Goal: Transaction & Acquisition: Purchase product/service

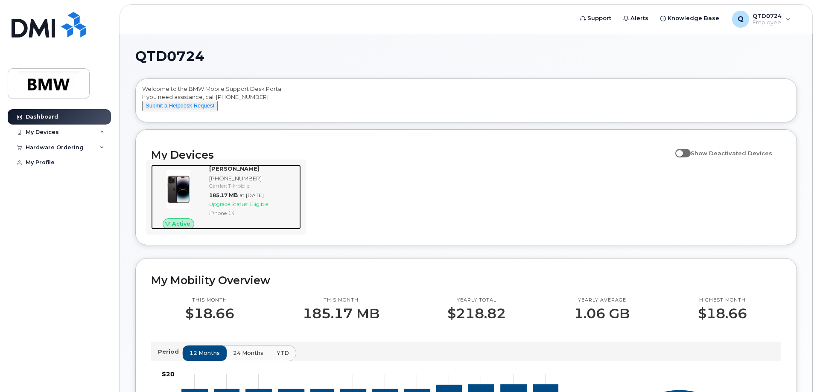
click at [248, 207] on span "Upgrade Status:" at bounding box center [228, 204] width 39 height 6
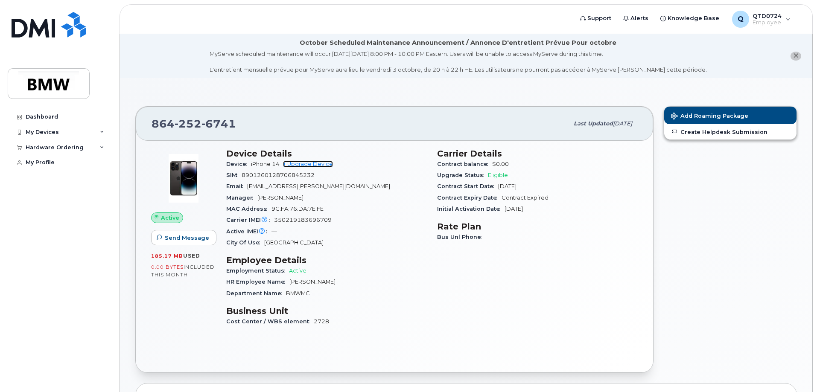
click at [325, 162] on link "+ Upgrade Device" at bounding box center [308, 164] width 50 height 6
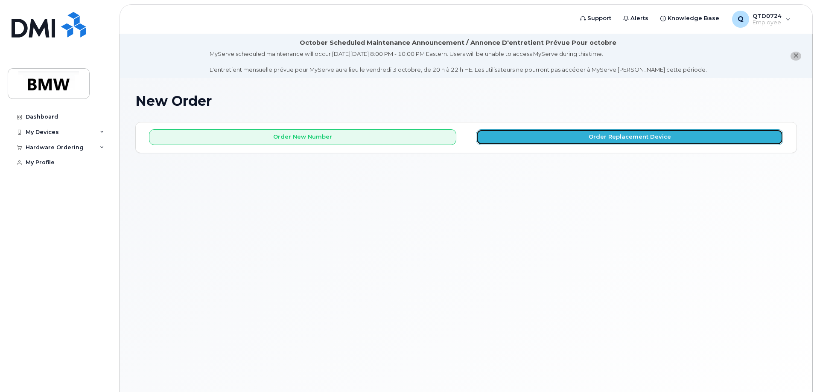
click at [506, 141] on button "Order Replacement Device" at bounding box center [629, 137] width 307 height 16
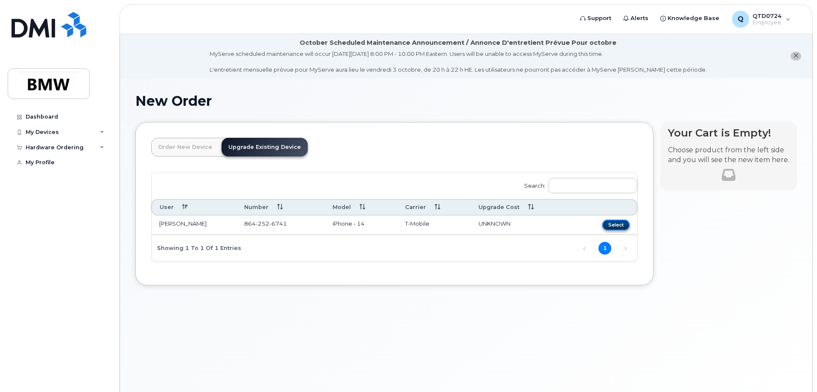
click at [606, 223] on button "Select" at bounding box center [615, 225] width 27 height 11
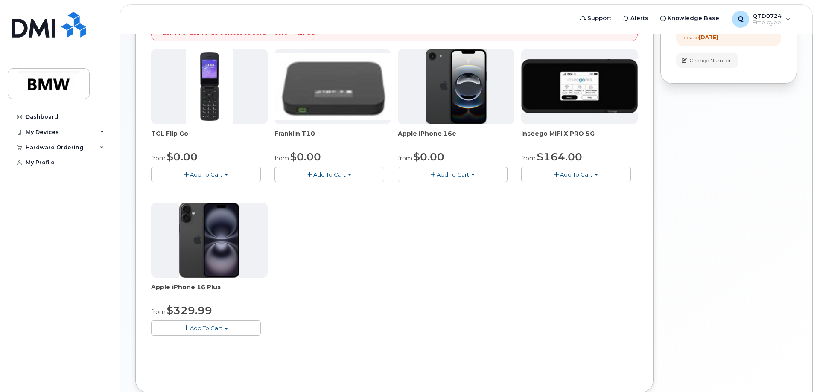
scroll to position [171, 0]
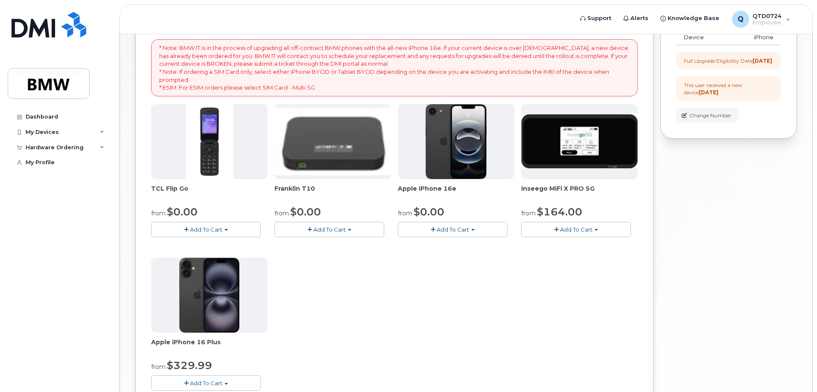
click at [457, 232] on span "Add To Cart" at bounding box center [452, 229] width 32 height 7
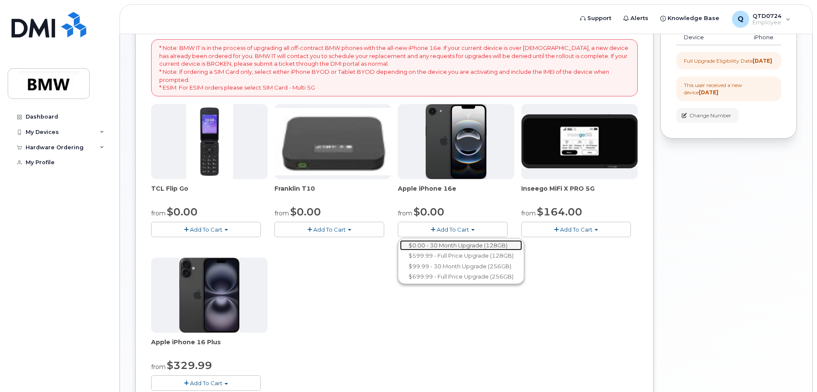
click at [454, 246] on link "$0.00 - 30 Month Upgrade (128GB)" at bounding box center [461, 245] width 122 height 11
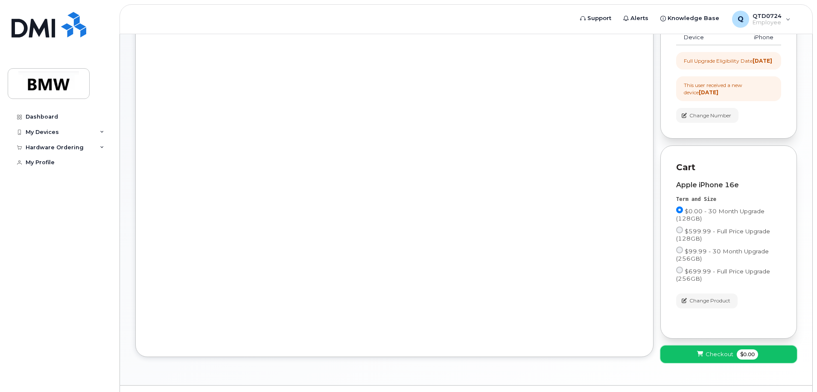
click at [726, 358] on span "Checkout" at bounding box center [719, 354] width 28 height 8
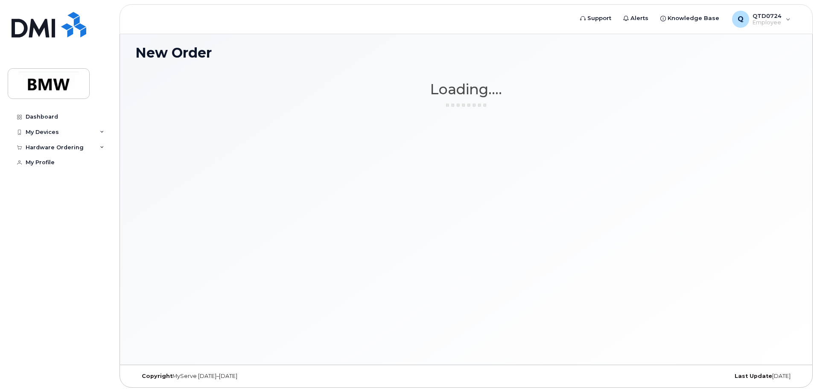
scroll to position [48, 0]
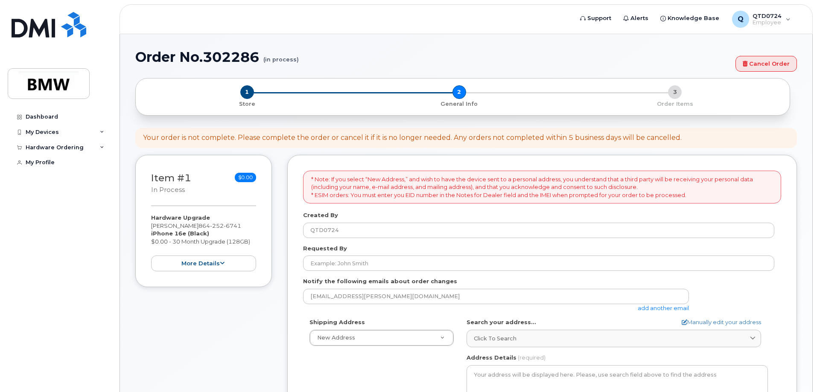
select select
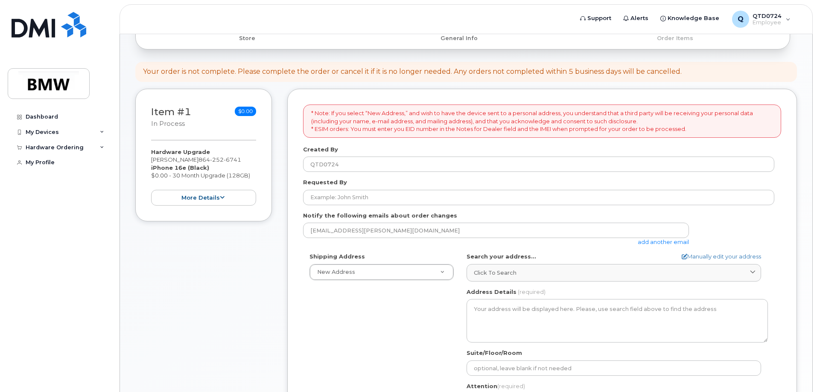
scroll to position [171, 0]
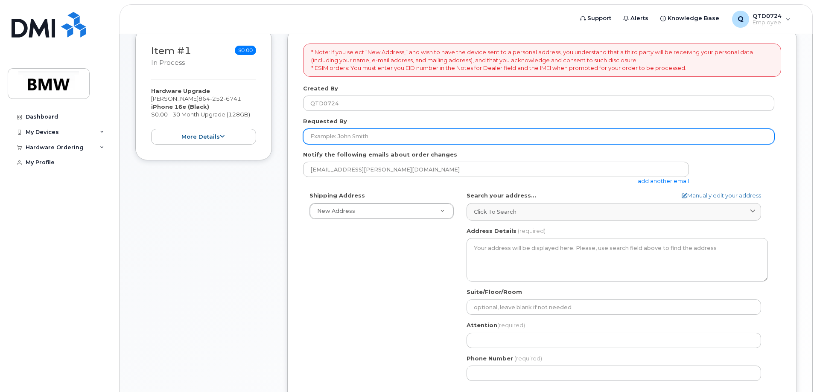
click at [395, 137] on input "Requested By" at bounding box center [538, 136] width 471 height 15
type input "[PERSON_NAME]"
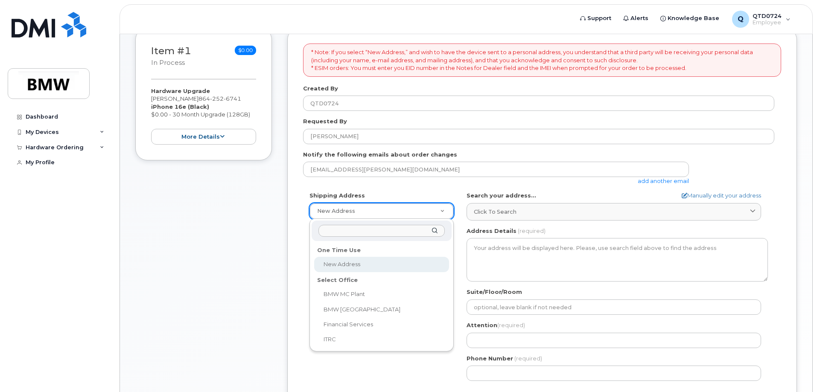
drag, startPoint x: 360, startPoint y: 265, endPoint x: 433, endPoint y: 235, distance: 78.8
select select
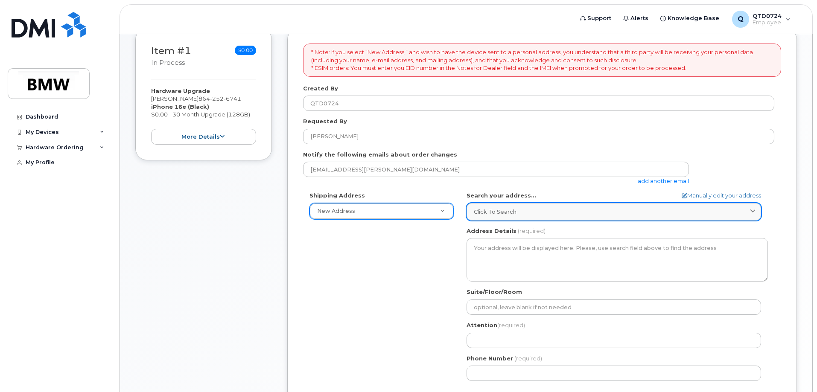
click at [500, 208] on span "Click to search" at bounding box center [495, 212] width 43 height 8
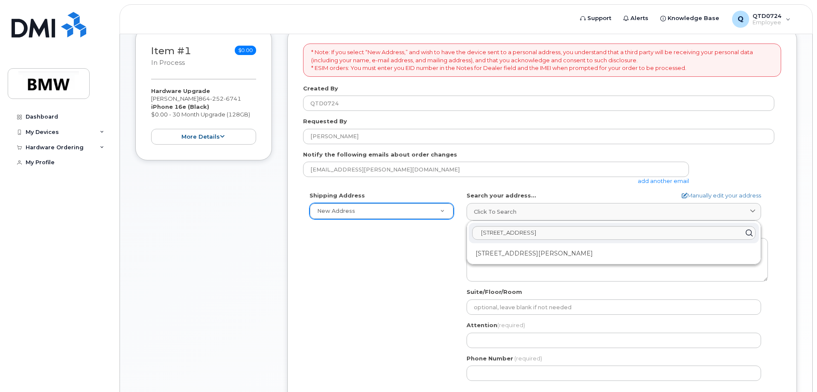
click at [397, 254] on div "Shipping Address New Address New Address BMW MC Plant BMW North America Financi…" at bounding box center [538, 290] width 471 height 196
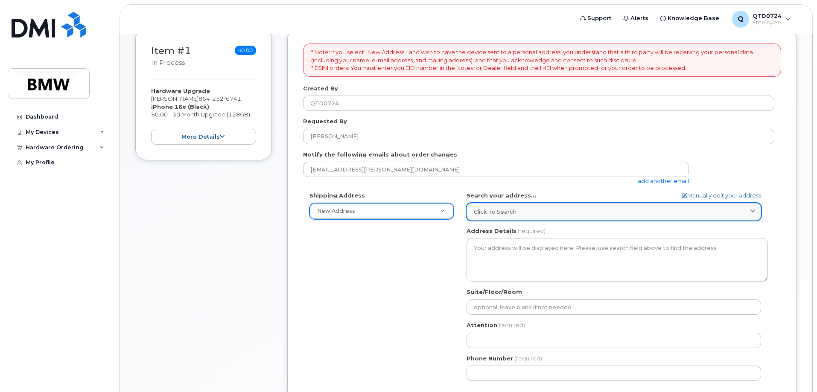
click at [552, 213] on div "Click to search" at bounding box center [614, 212] width 280 height 8
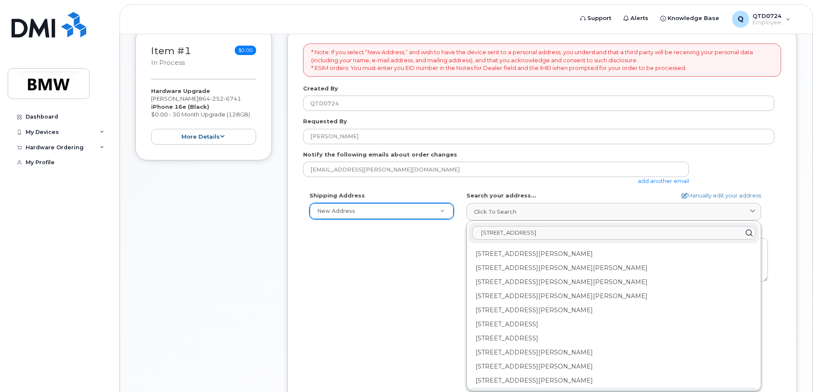
scroll to position [1195, 0]
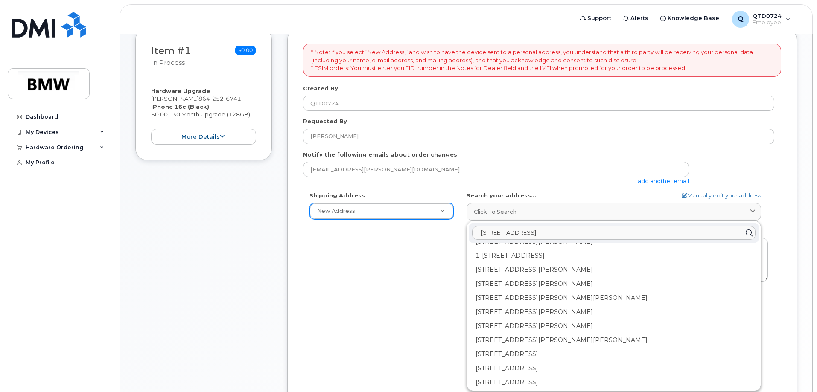
type input "108 romaine drive spartanburg sc 29307"
click at [372, 272] on div "Shipping Address New Address New Address BMW MC Plant BMW North America Financi…" at bounding box center [538, 290] width 471 height 196
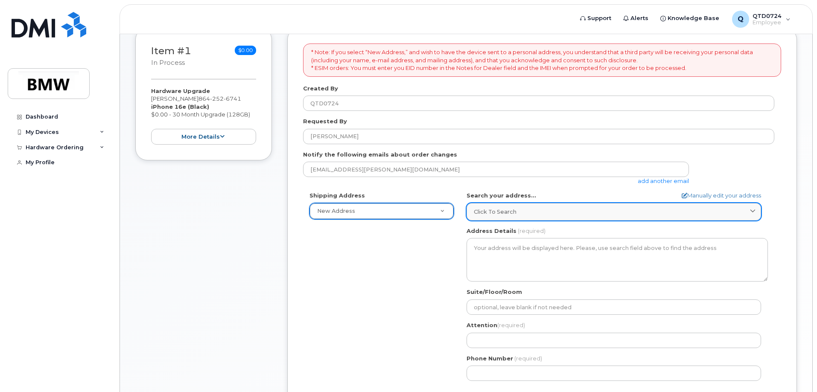
click at [506, 217] on link "Click to search" at bounding box center [613, 211] width 294 height 17
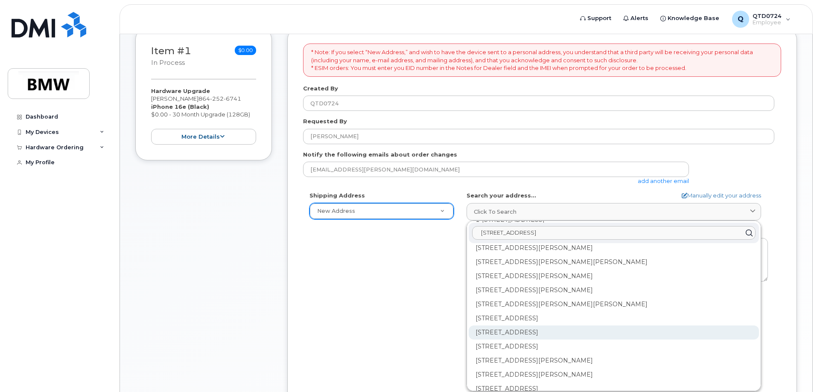
scroll to position [1266, 0]
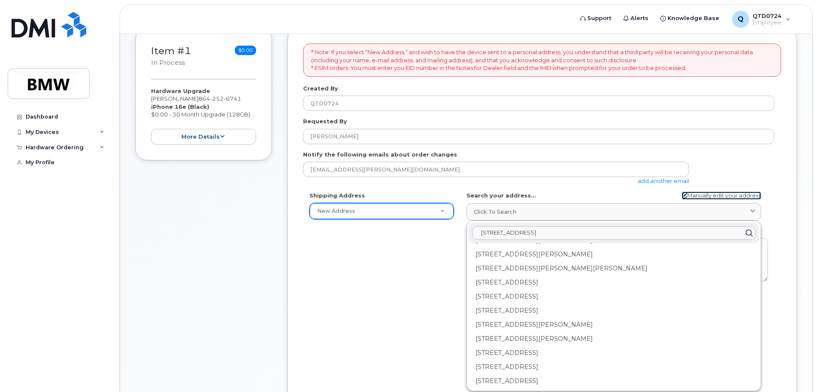
click at [753, 196] on link "Manually edit your address" at bounding box center [720, 196] width 79 height 8
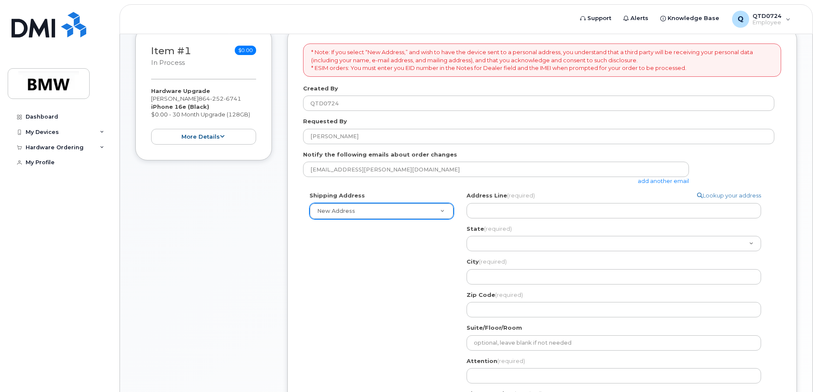
select select
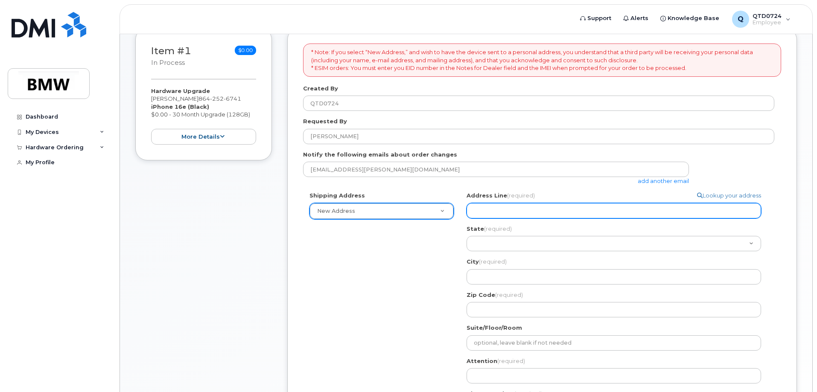
click at [537, 209] on input "Address Line (required)" at bounding box center [613, 210] width 294 height 15
select select
type input "1"
select select
type input "10"
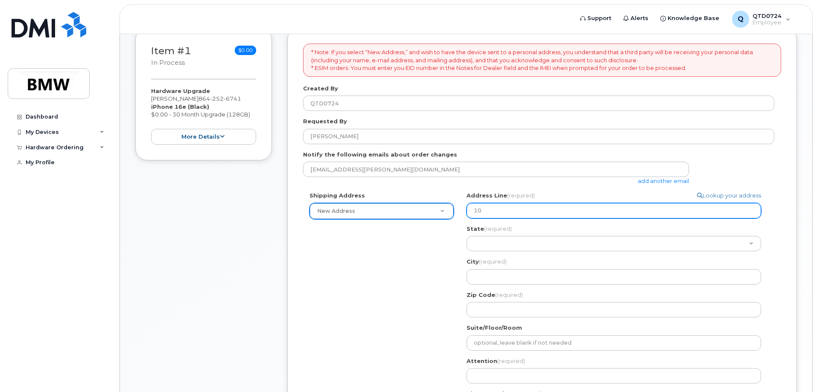
select select
type input "108"
select select
type input "108 R"
select select
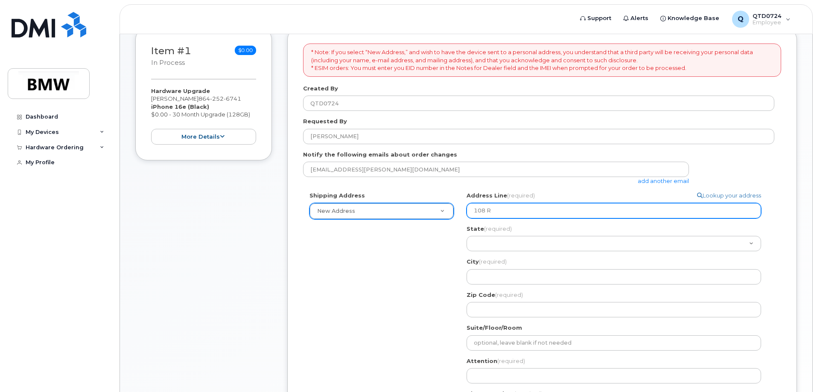
type input "108 Ro"
select select
type input "108 Rom"
select select
type input "108 Roma"
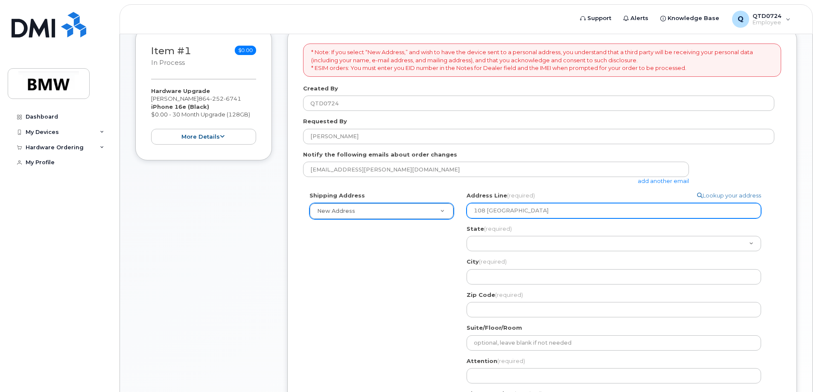
select select
type input "108 Romai"
select select
type input "108 Romain"
select select
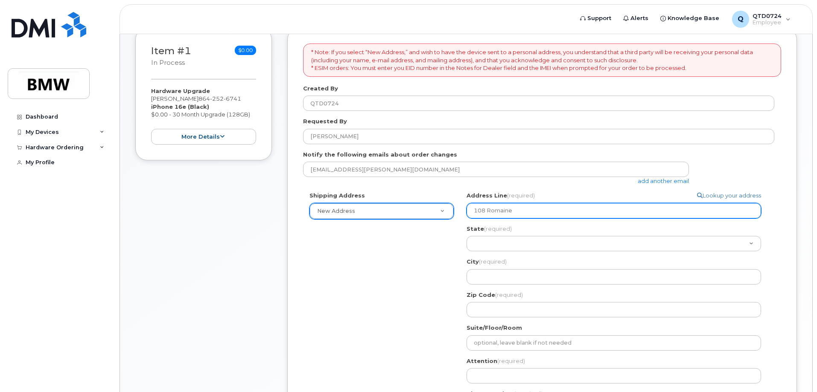
type input "108 Romaine"
select select
type input "108 Romaine D"
select select
type input "108 Romaine Dr"
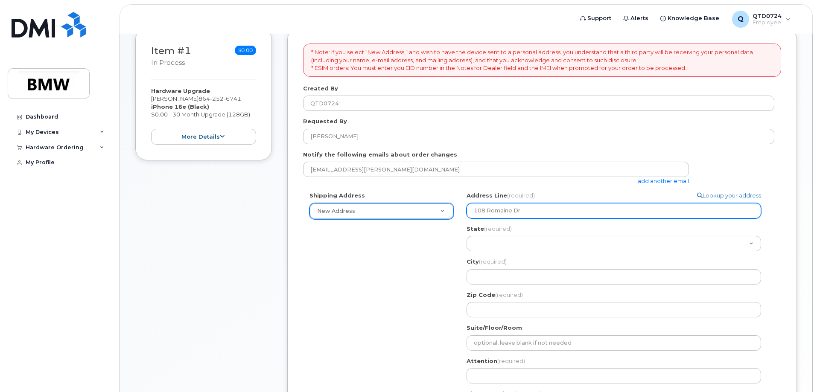
select select
type input "108 Romaine Dri"
select select
type input "108 Romaine Driv"
select select
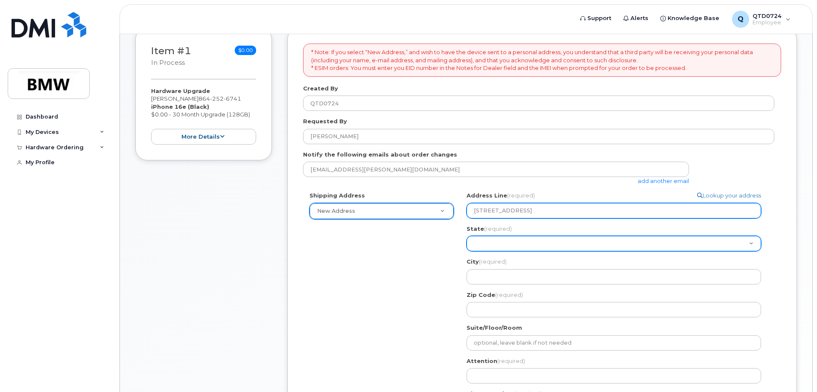
type input "108 Romaine Drive"
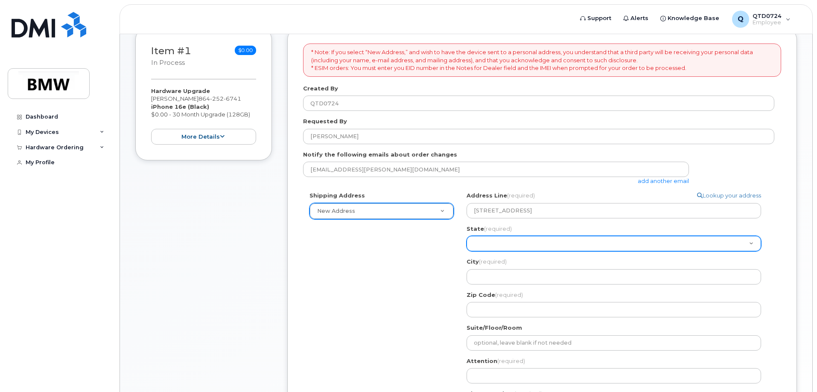
click at [519, 240] on select "Alabama Alaska American Samoa Arizona Arkansas California Colorado Connecticut …" at bounding box center [613, 243] width 294 height 15
select select "SC"
click at [466, 236] on select "Alabama Alaska American Samoa Arizona Arkansas California Colorado Connecticut …" at bounding box center [613, 243] width 294 height 15
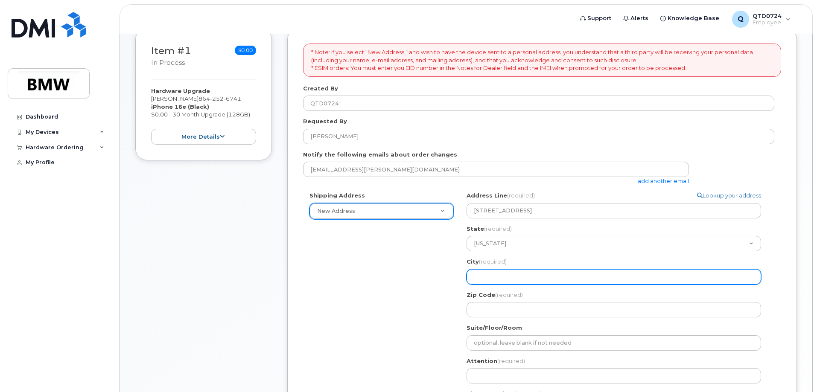
click at [497, 277] on input "City (required)" at bounding box center [613, 276] width 294 height 15
select select
type input "S"
select select
type input "Sp"
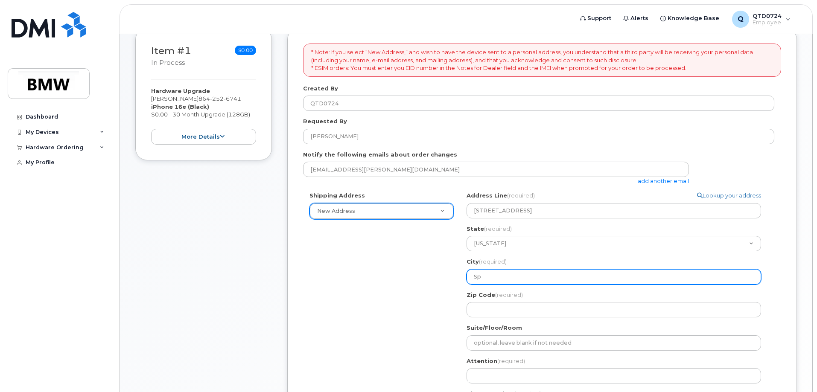
select select
type input "Spa"
select select
type input "Spar"
select select
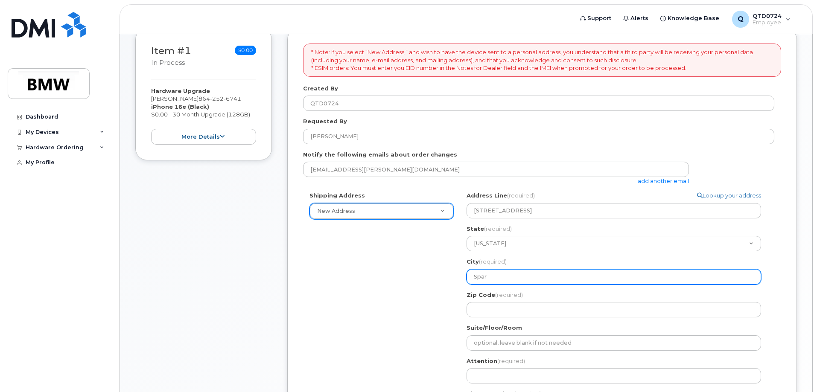
type input "Spart"
select select
type input "Sparta"
select select
type input "Spartan"
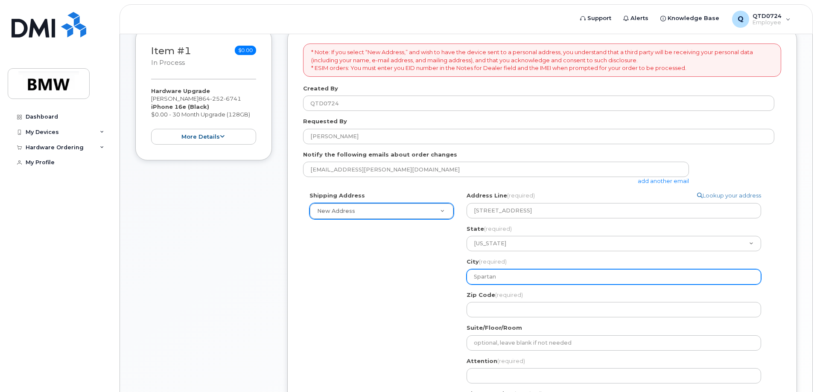
select select
type input "Spartanb"
select select
type input "Spartanbu"
select select
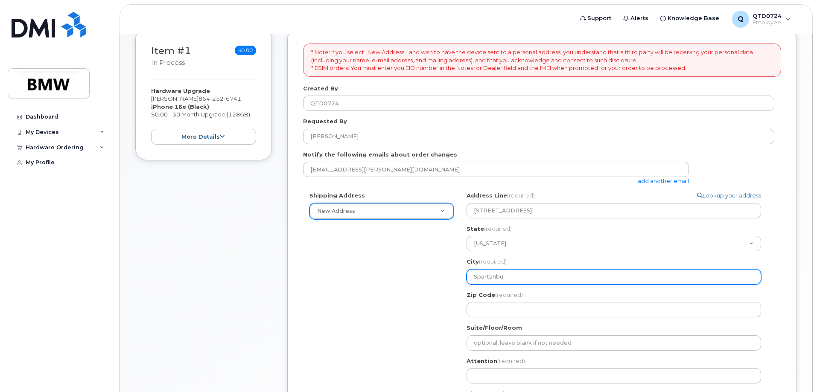
type input "Spartanbur"
select select
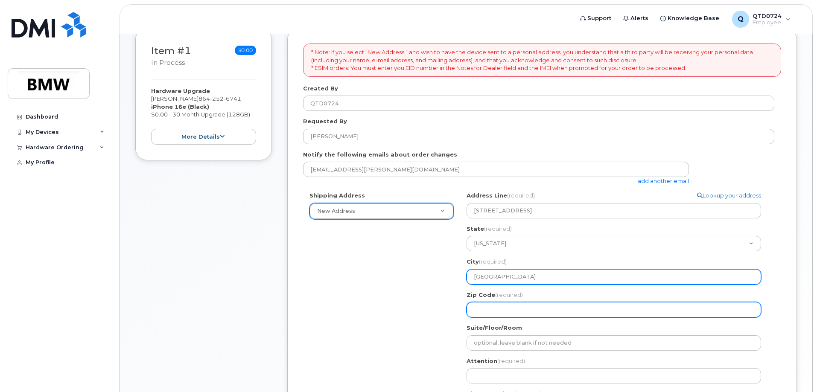
type input "Spartanburg"
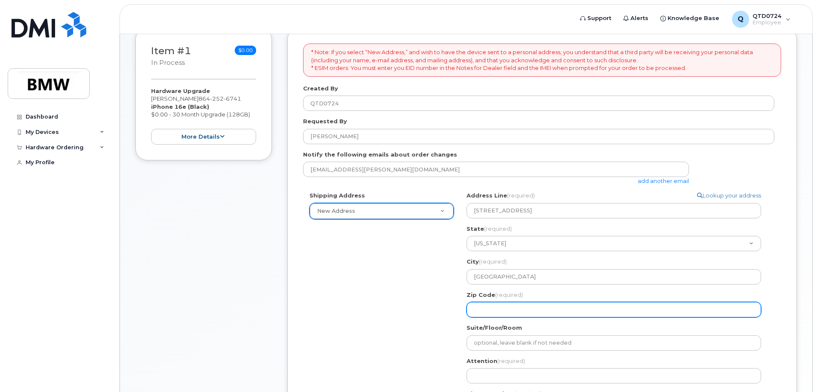
click at [573, 316] on input "Zip Code (required)" at bounding box center [613, 309] width 294 height 15
select select
type input "2"
select select
type input "29"
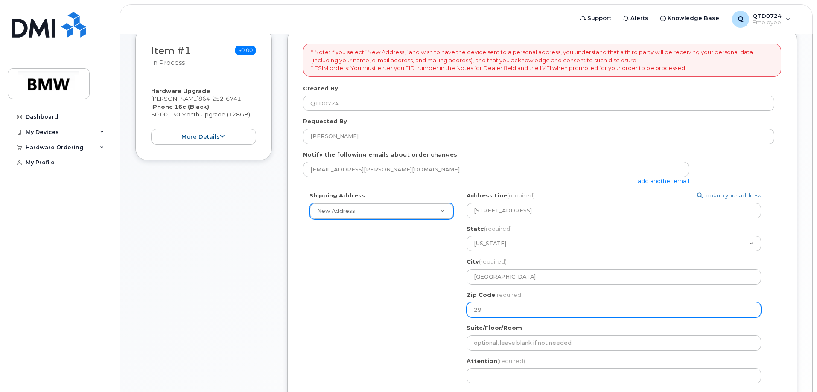
select select
type input "293"
select select
type input "2930"
select select
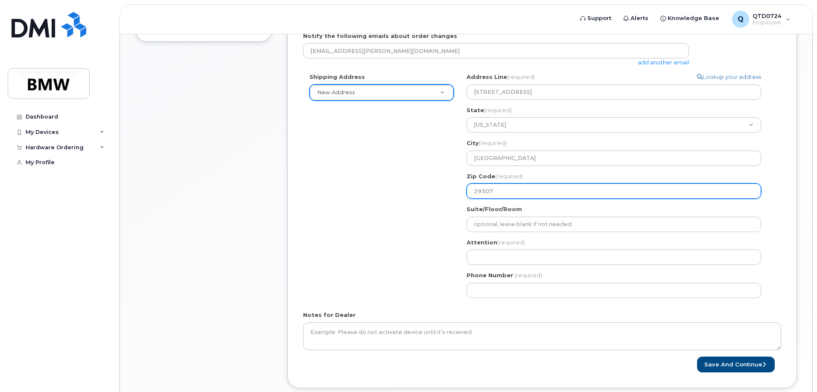
scroll to position [299, 0]
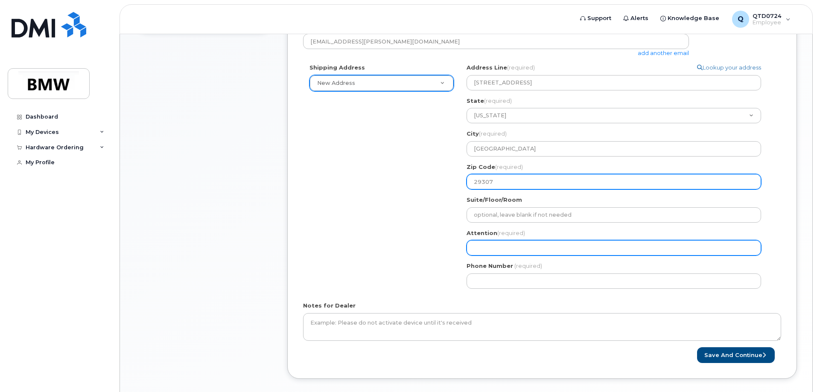
type input "29307"
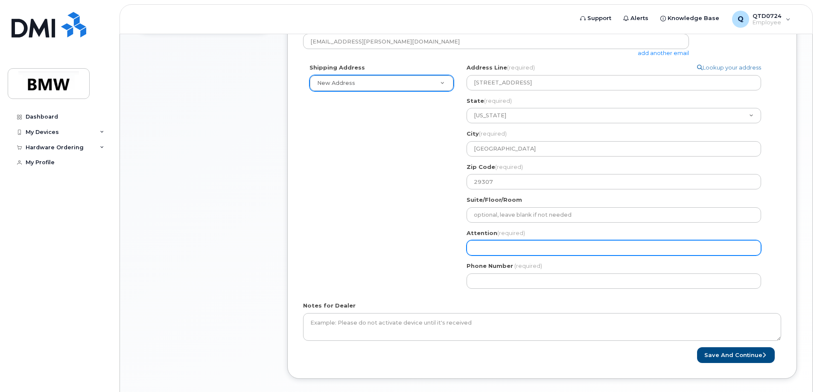
click at [533, 247] on input "Attention (required)" at bounding box center [613, 247] width 294 height 15
select select
type input "J"
select select
type input "Jo"
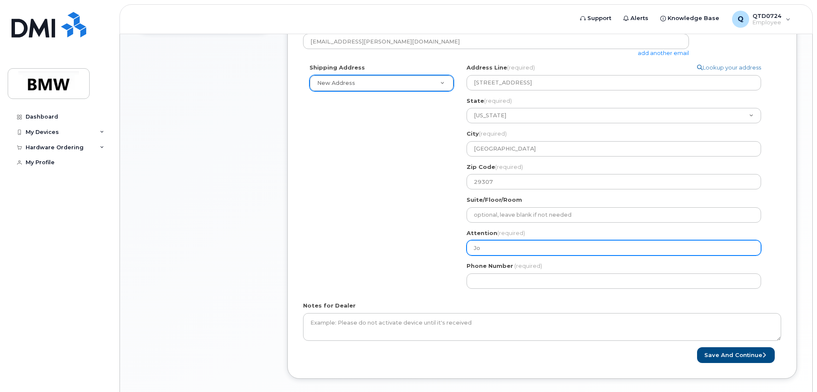
select select
type input "Jod"
select select
type input "Jode"
select select
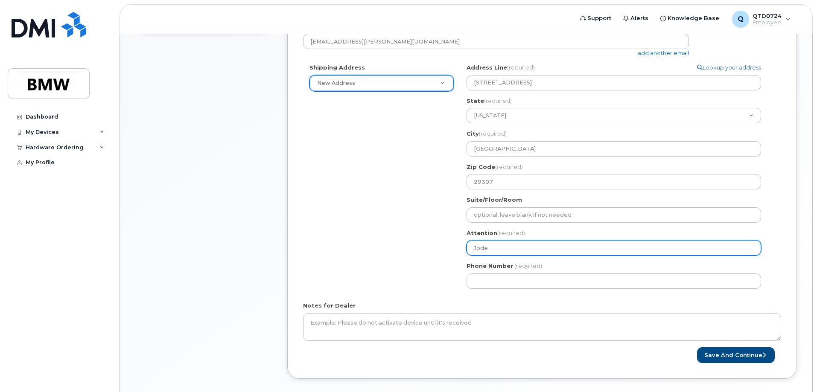
type input "Jodec"
select select
type input "Jodeci"
select select
type input "Jodeci S"
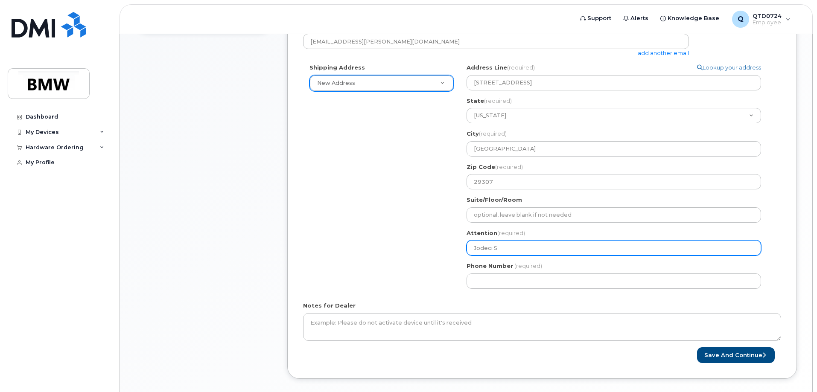
select select
type input "Jodeci St"
select select
type input "Jodeci Ste"
select select
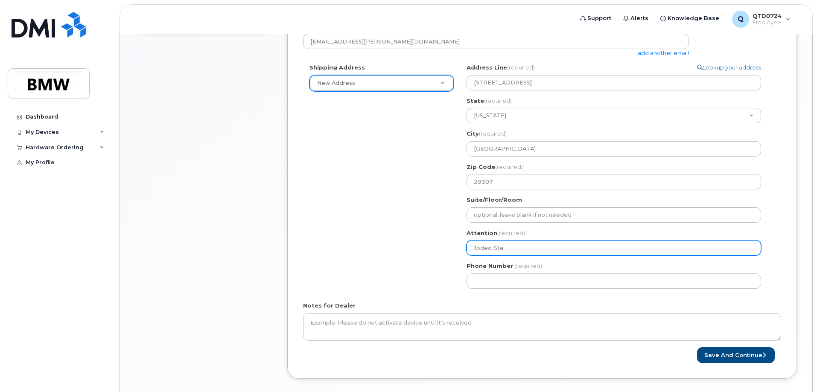
type input "Jodeci Stew"
select select
type input "Jodeci Stewa"
select select
type input "Jodeci Stewar"
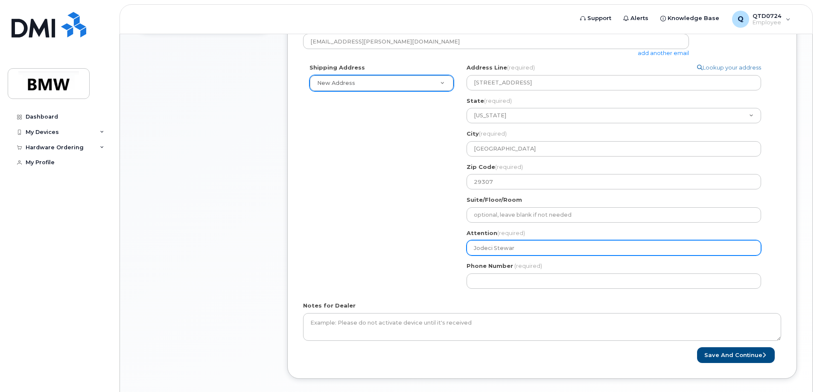
select select
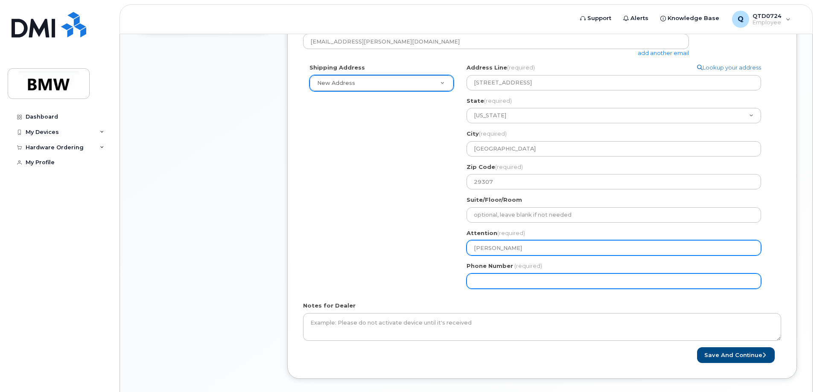
type input "[PERSON_NAME]"
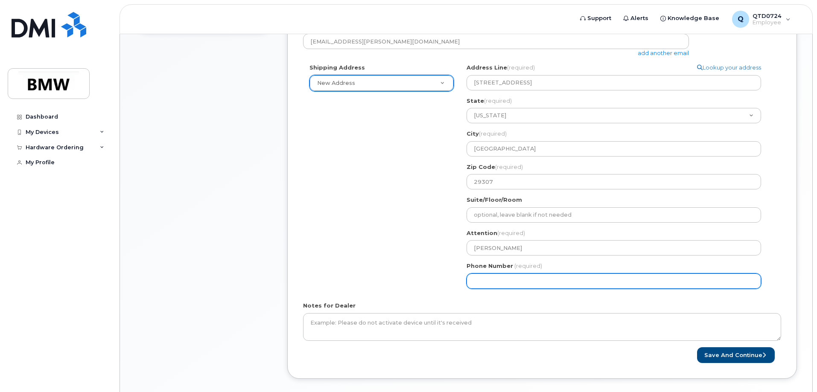
click at [557, 280] on input "Phone Number" at bounding box center [613, 280] width 294 height 15
type input "864497808"
select select
type input "8644978087"
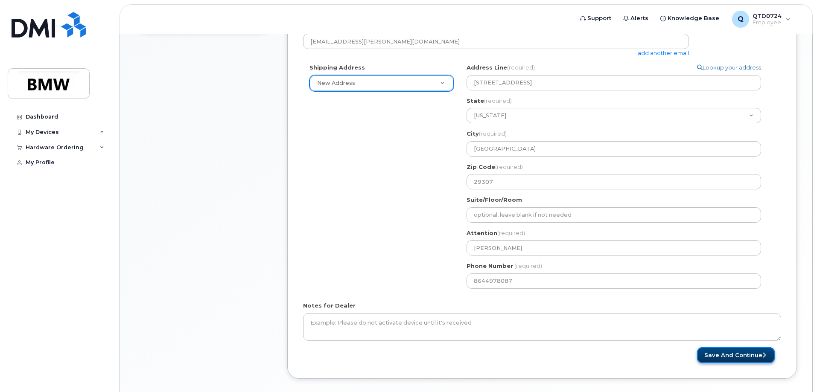
click at [733, 354] on button "Save and Continue" at bounding box center [736, 355] width 78 height 16
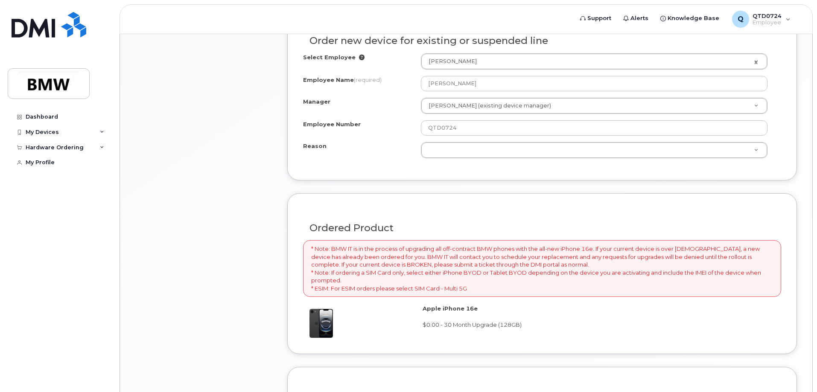
scroll to position [478, 0]
